Goal: Find specific page/section: Find specific page/section

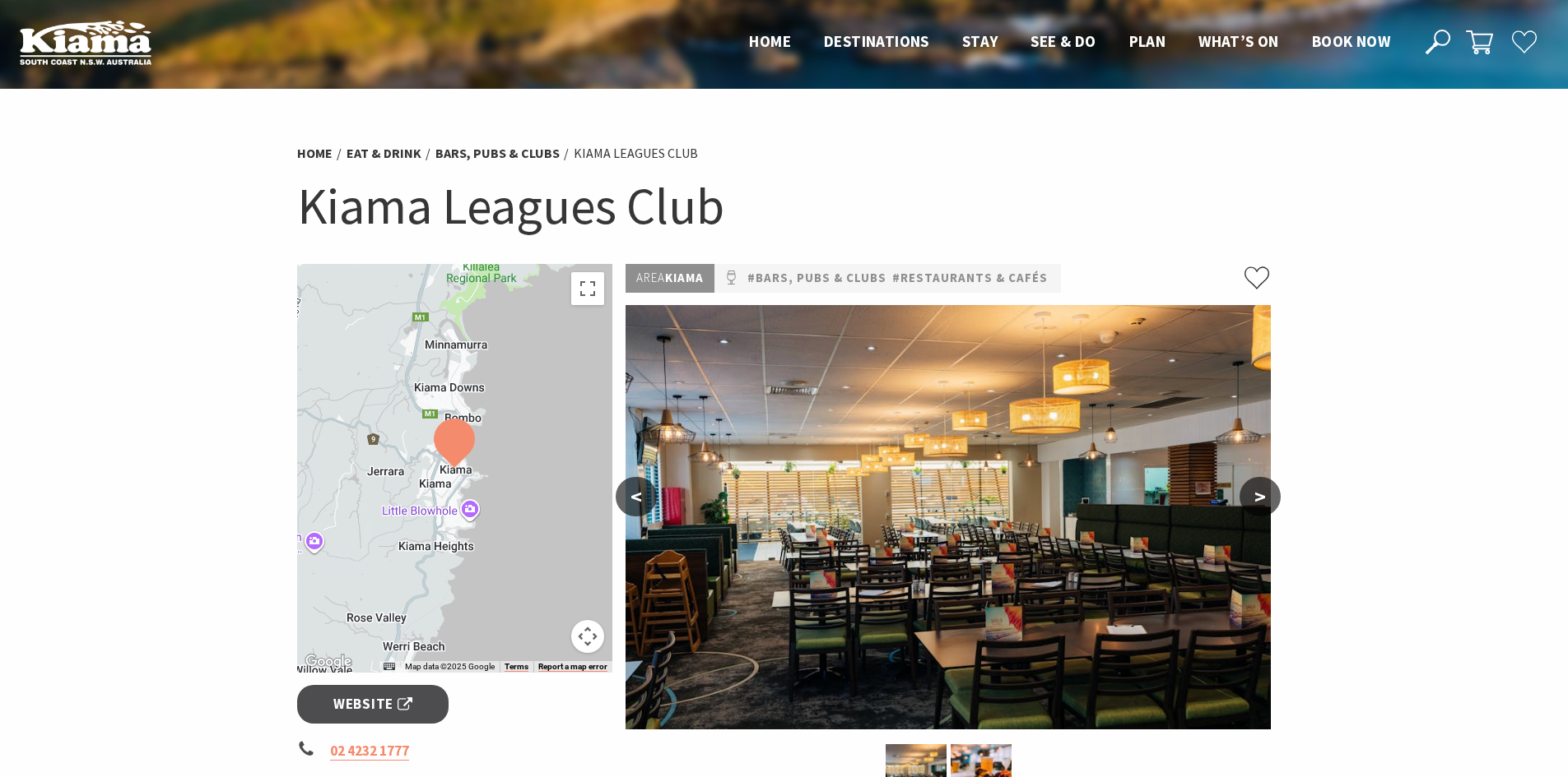
click at [1521, 40] on use at bounding box center [1524, 42] width 24 height 21
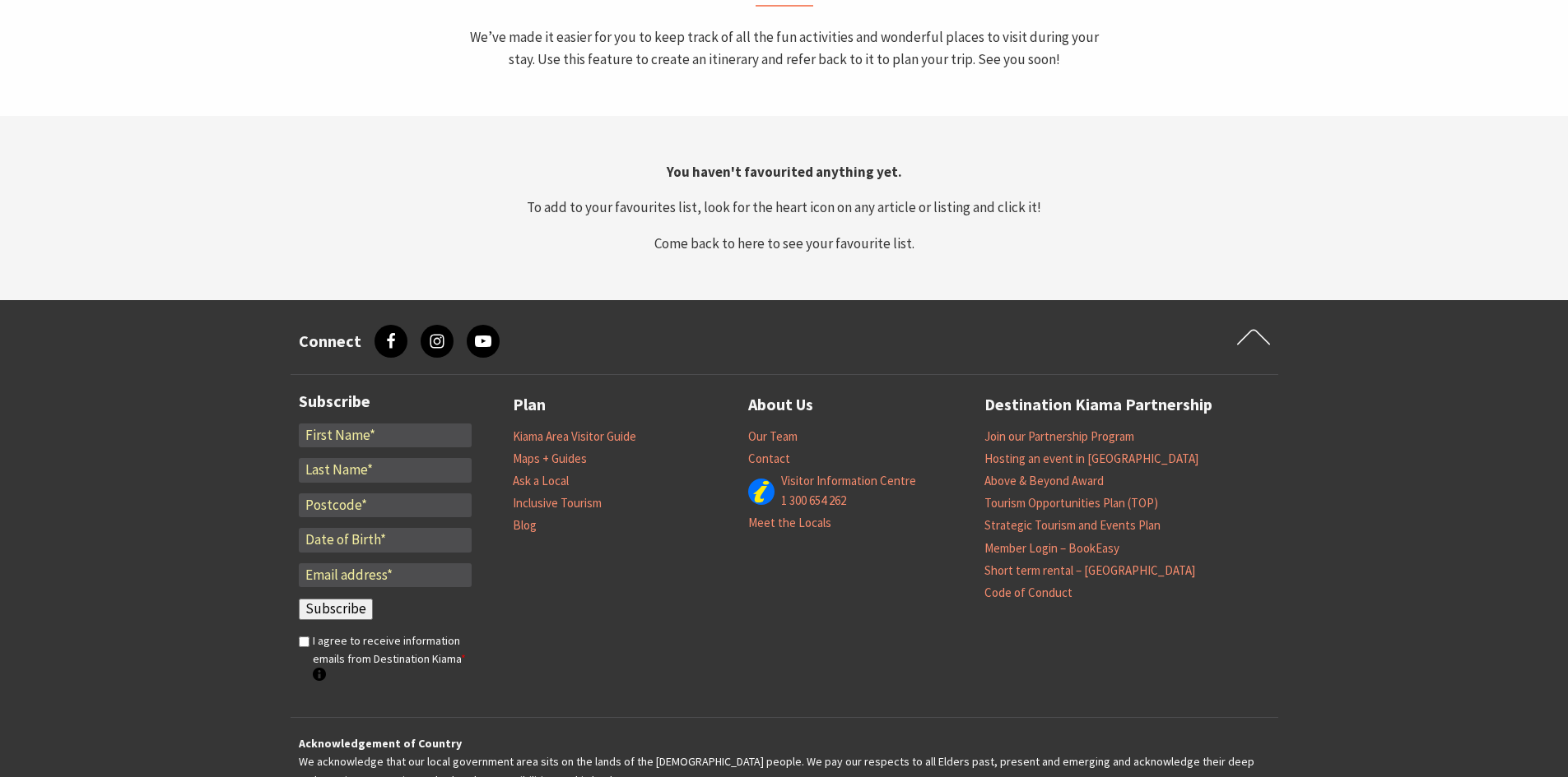
scroll to position [295, 0]
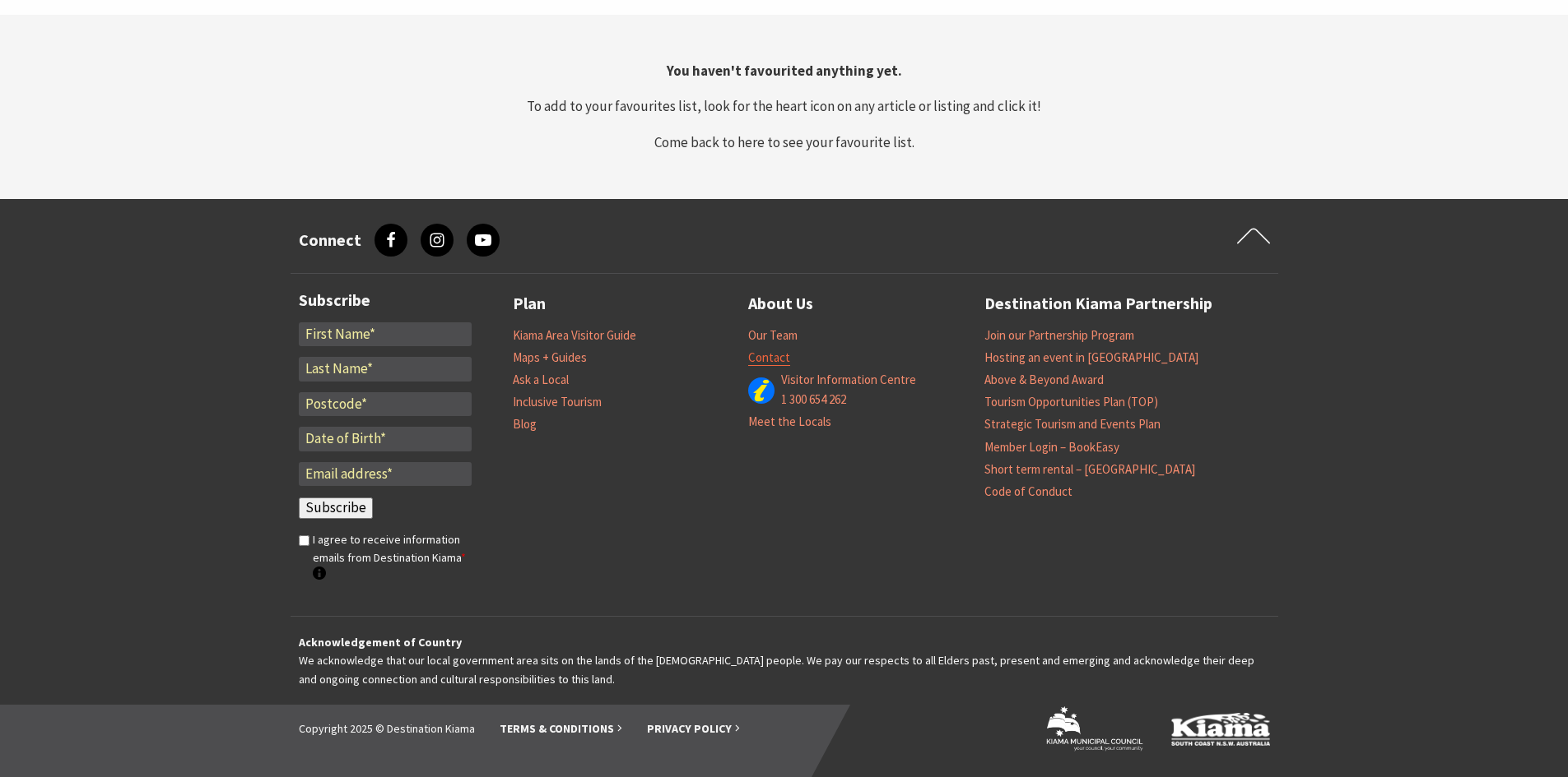
click at [778, 357] on link "Contact" at bounding box center [768, 358] width 42 height 16
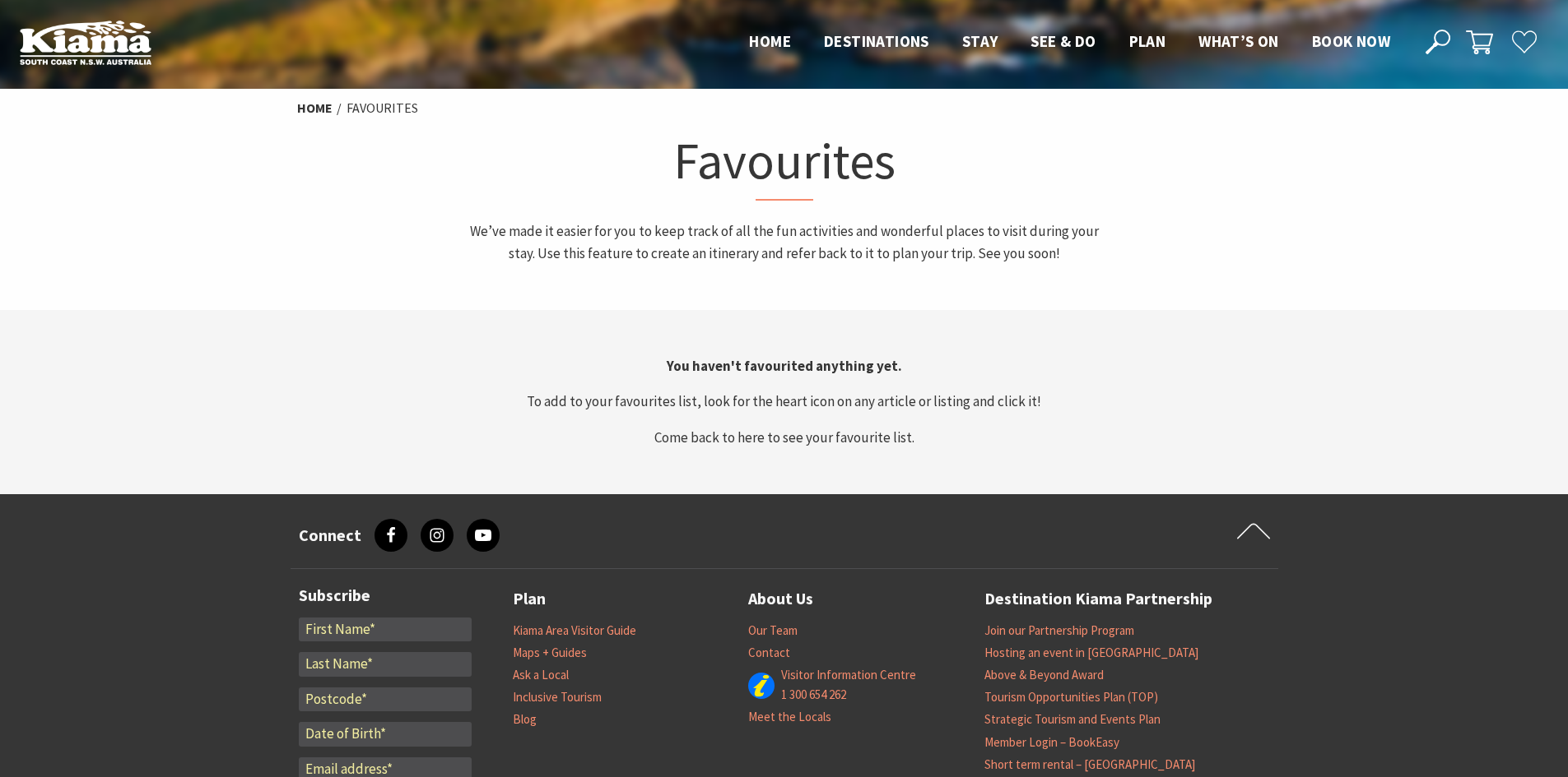
scroll to position [295, 0]
